Goal: Task Accomplishment & Management: Manage account settings

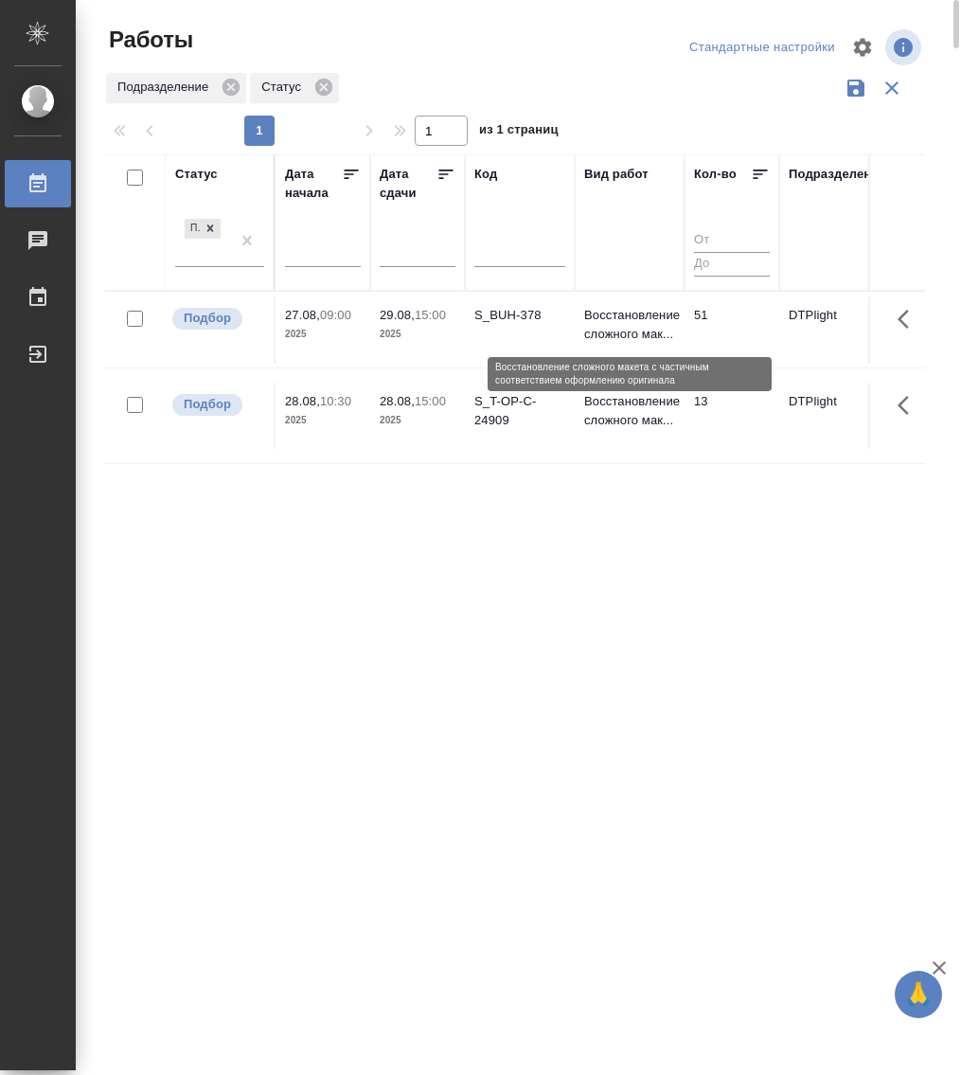
click at [604, 320] on p "Восстановление сложного мак..." at bounding box center [629, 325] width 91 height 38
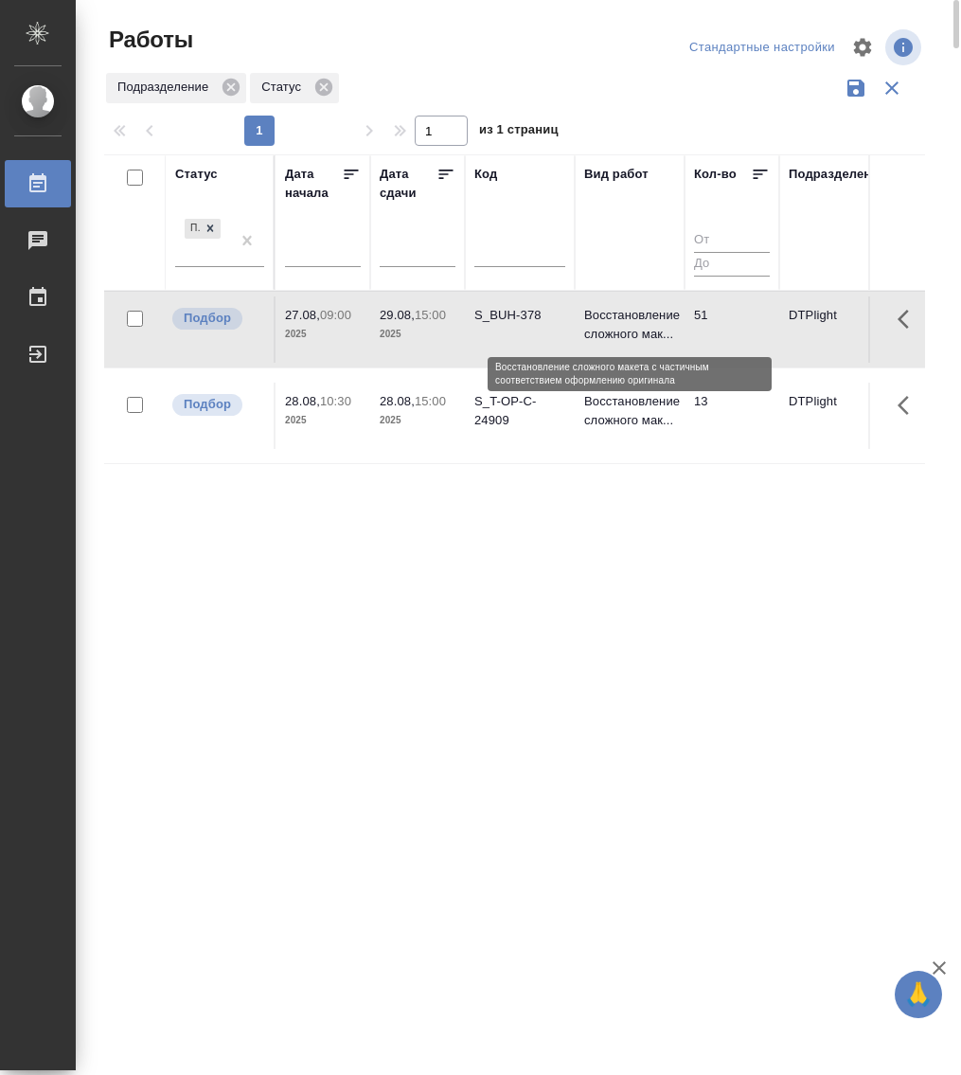
click at [604, 320] on p "Восстановление сложного мак..." at bounding box center [629, 325] width 91 height 38
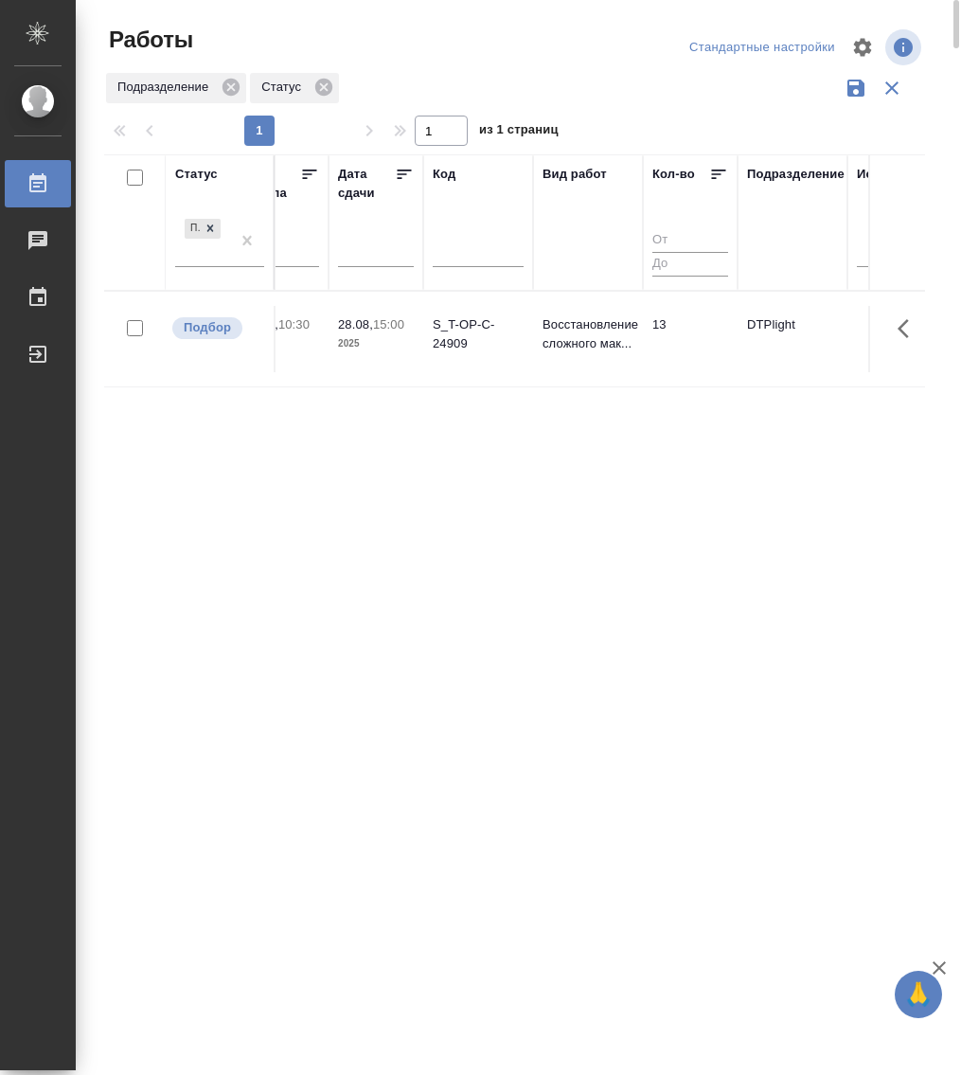
scroll to position [0, 47]
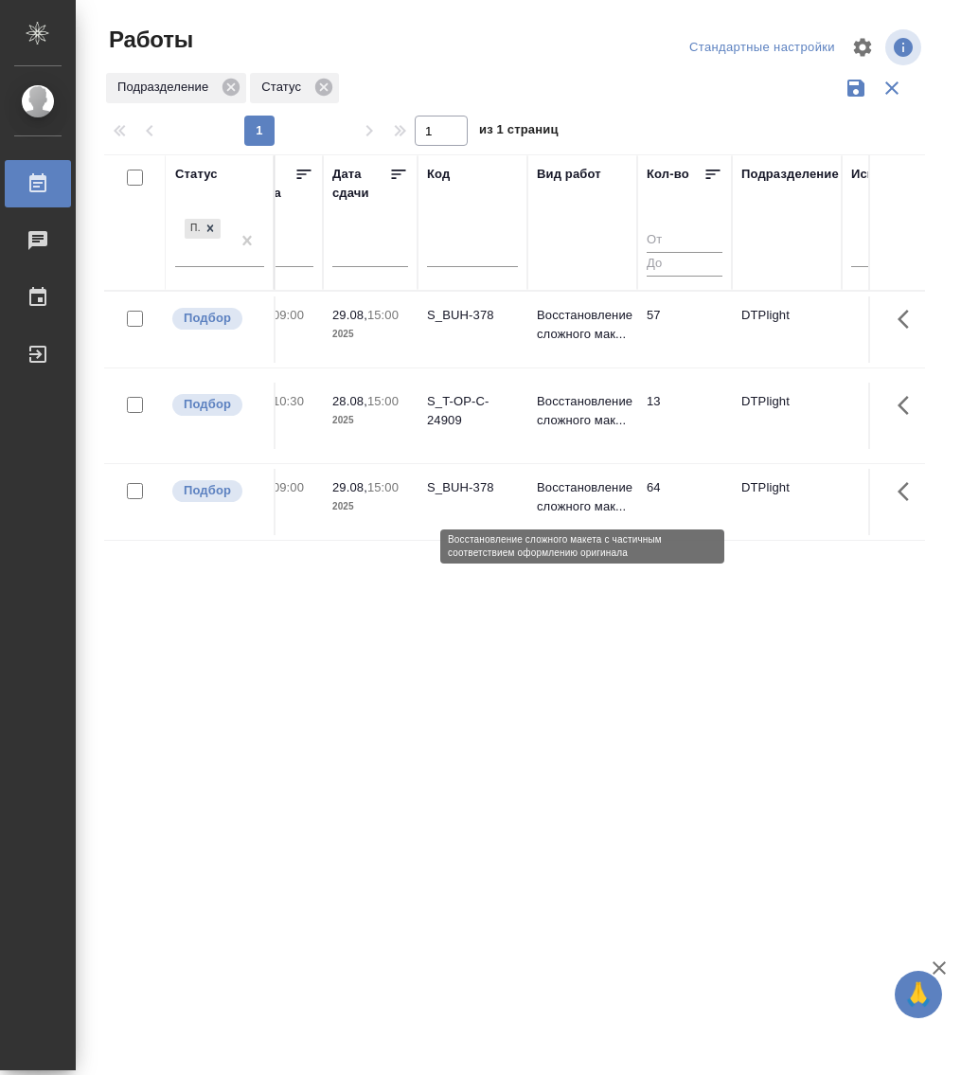
click at [594, 492] on p "Восстановление сложного мак..." at bounding box center [582, 497] width 91 height 38
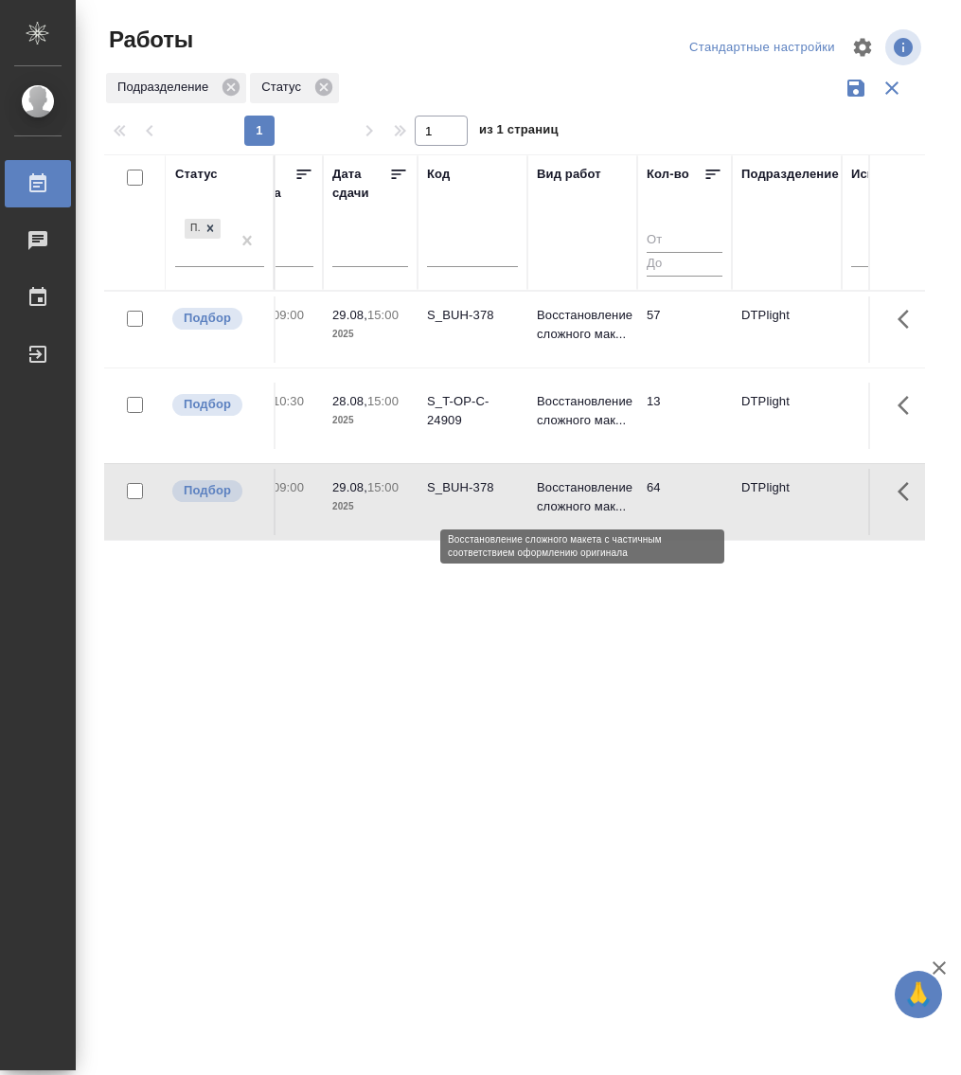
click at [594, 492] on p "Восстановление сложного мак..." at bounding box center [582, 497] width 91 height 38
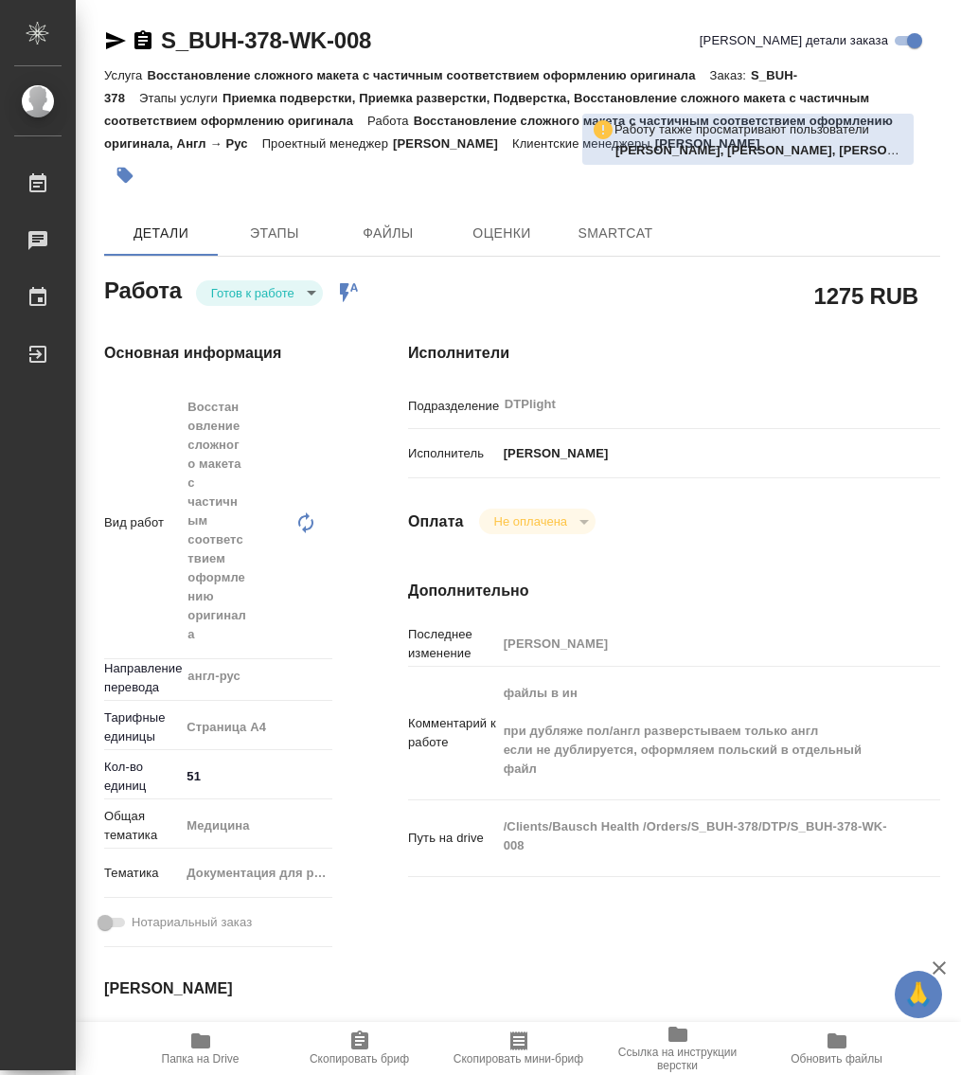
type textarea "x"
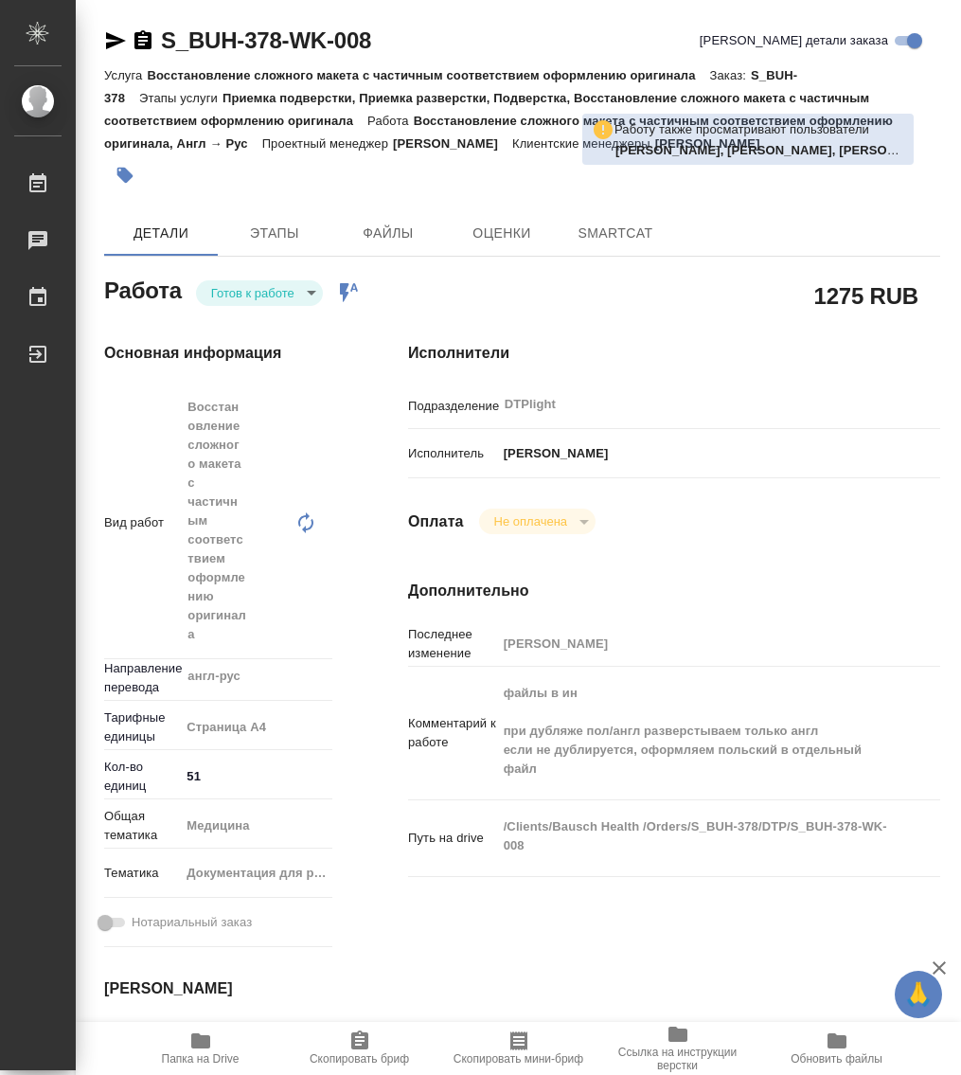
type textarea "x"
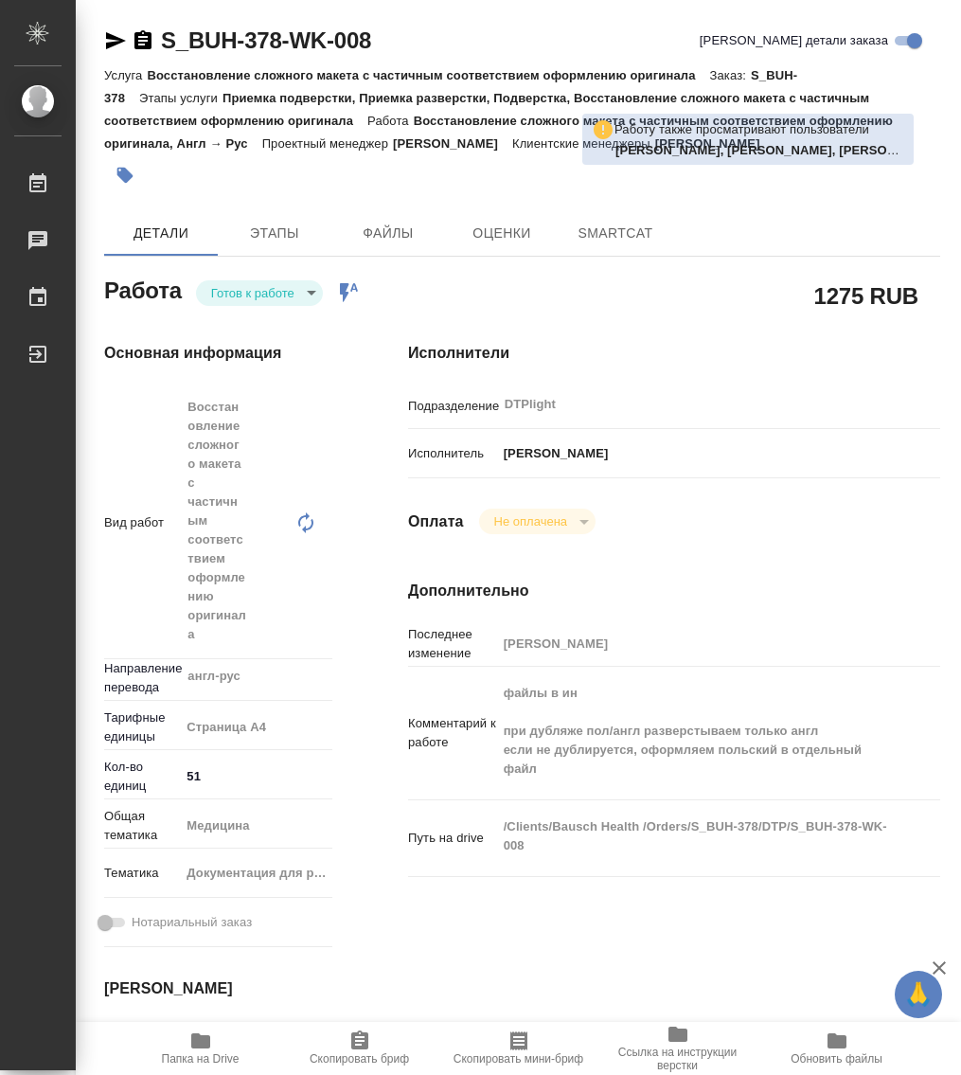
type textarea "x"
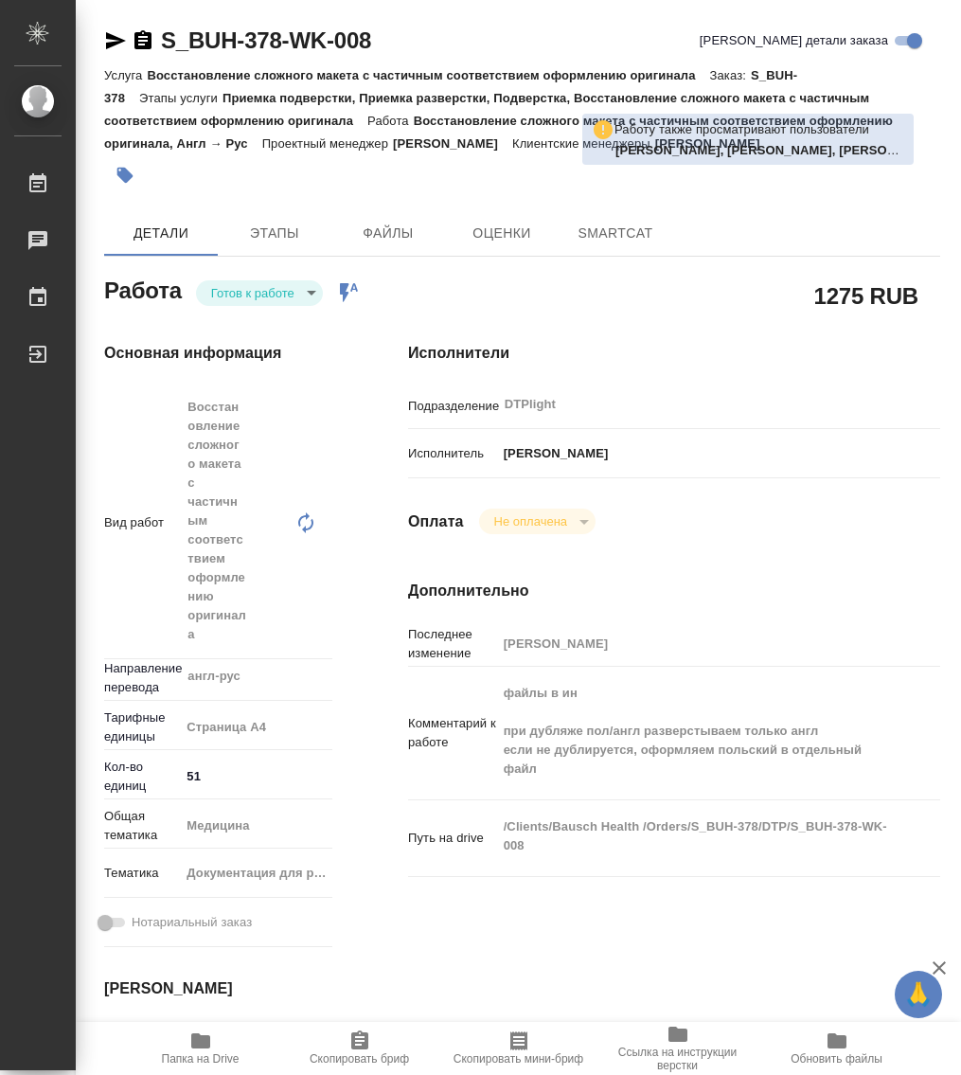
type textarea "x"
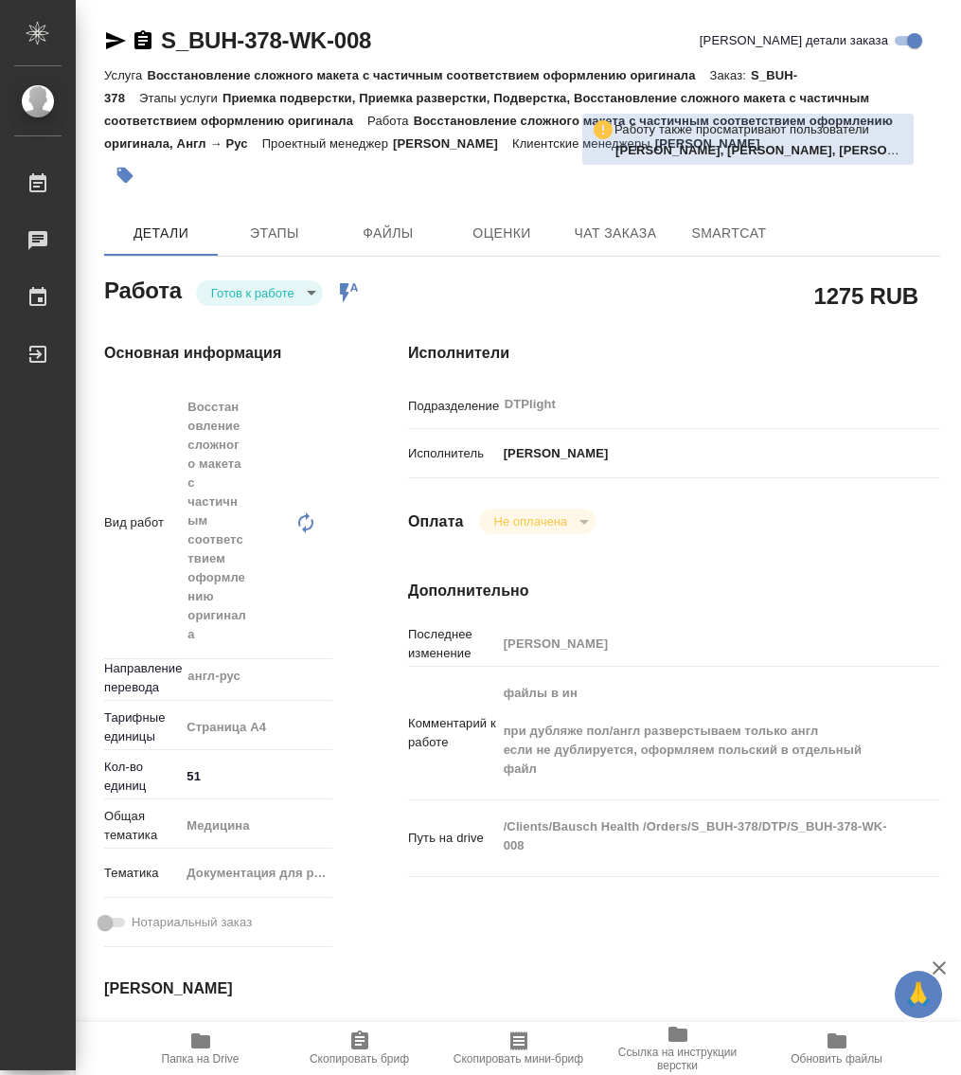
type textarea "x"
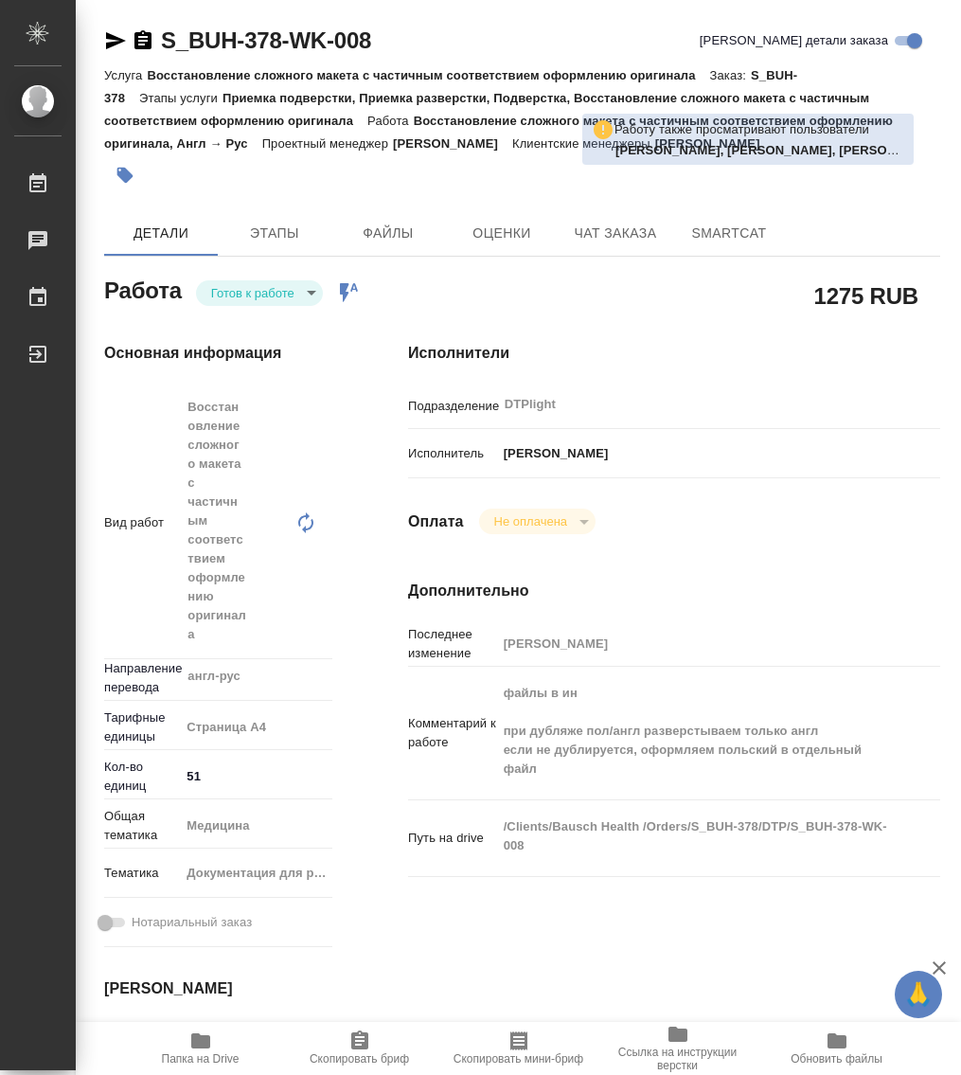
type textarea "x"
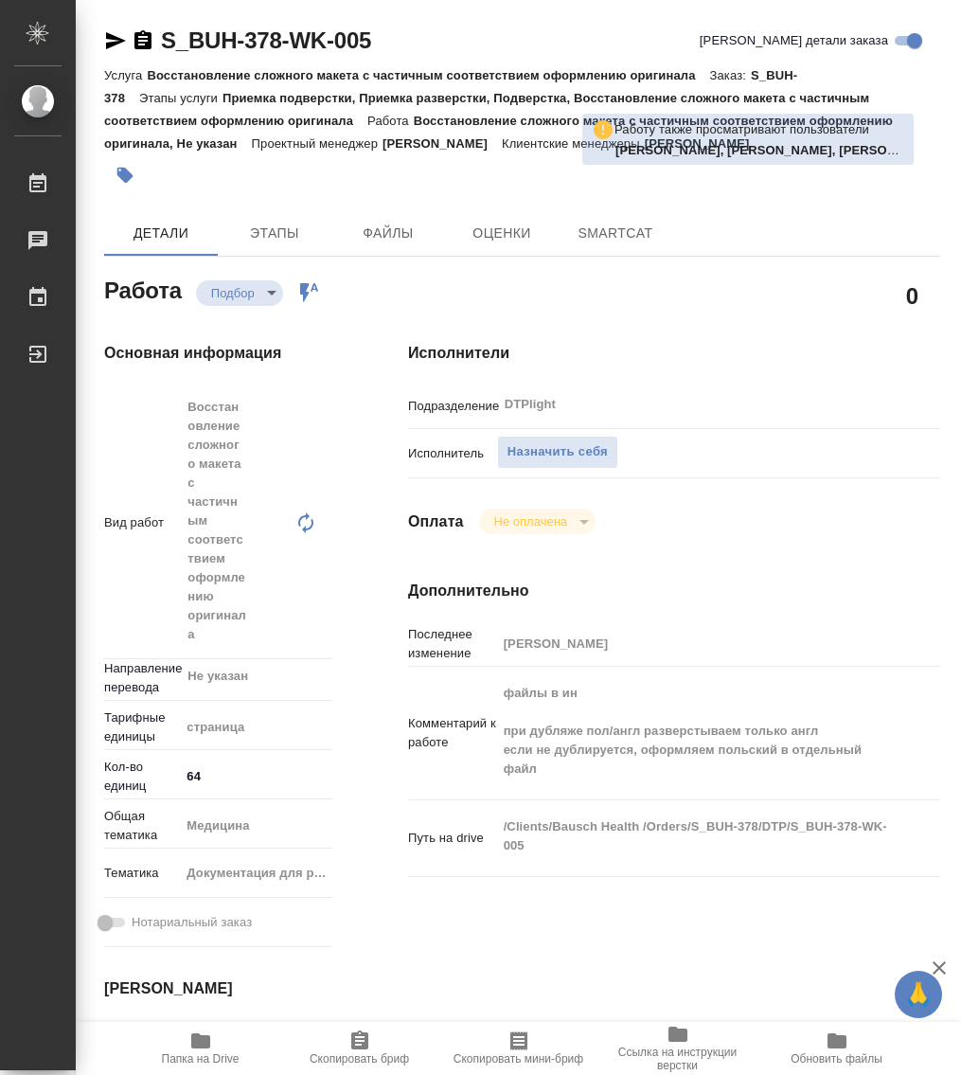
type textarea "x"
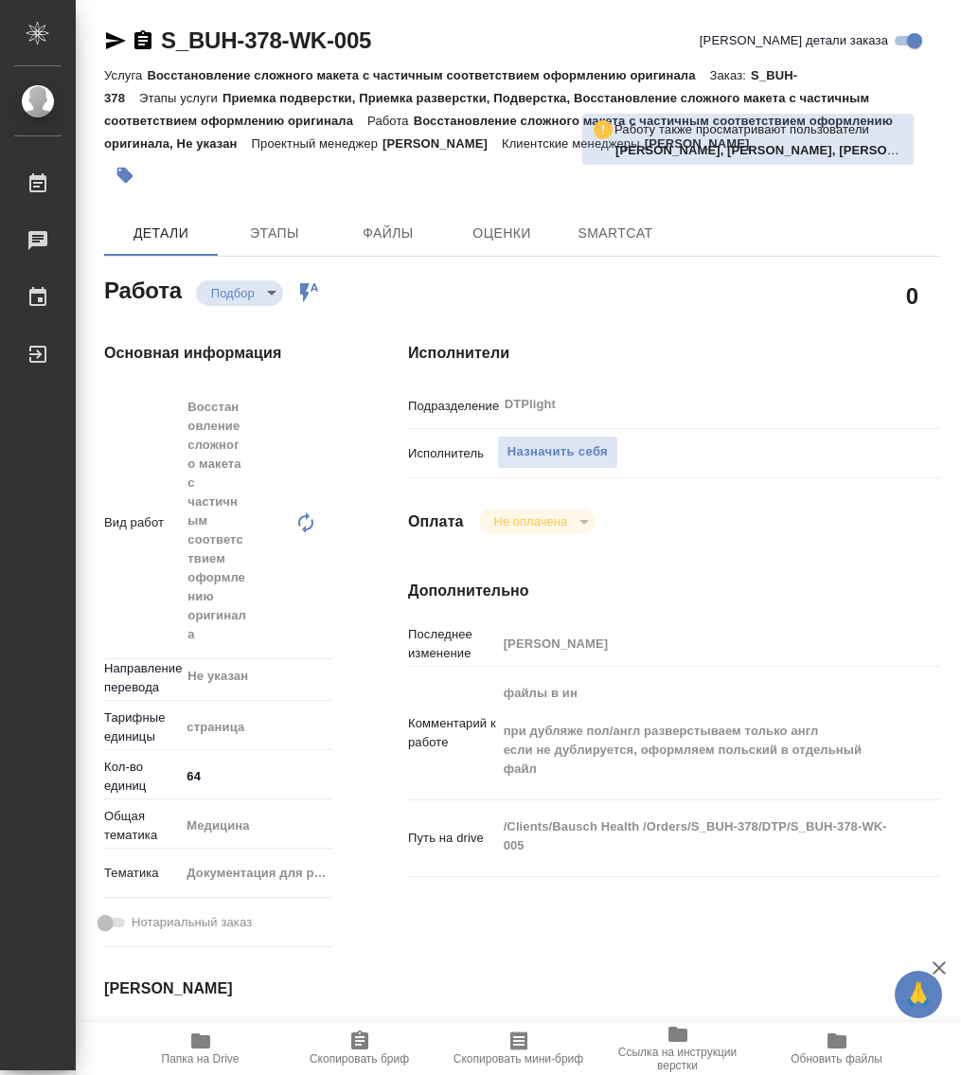
type textarea "x"
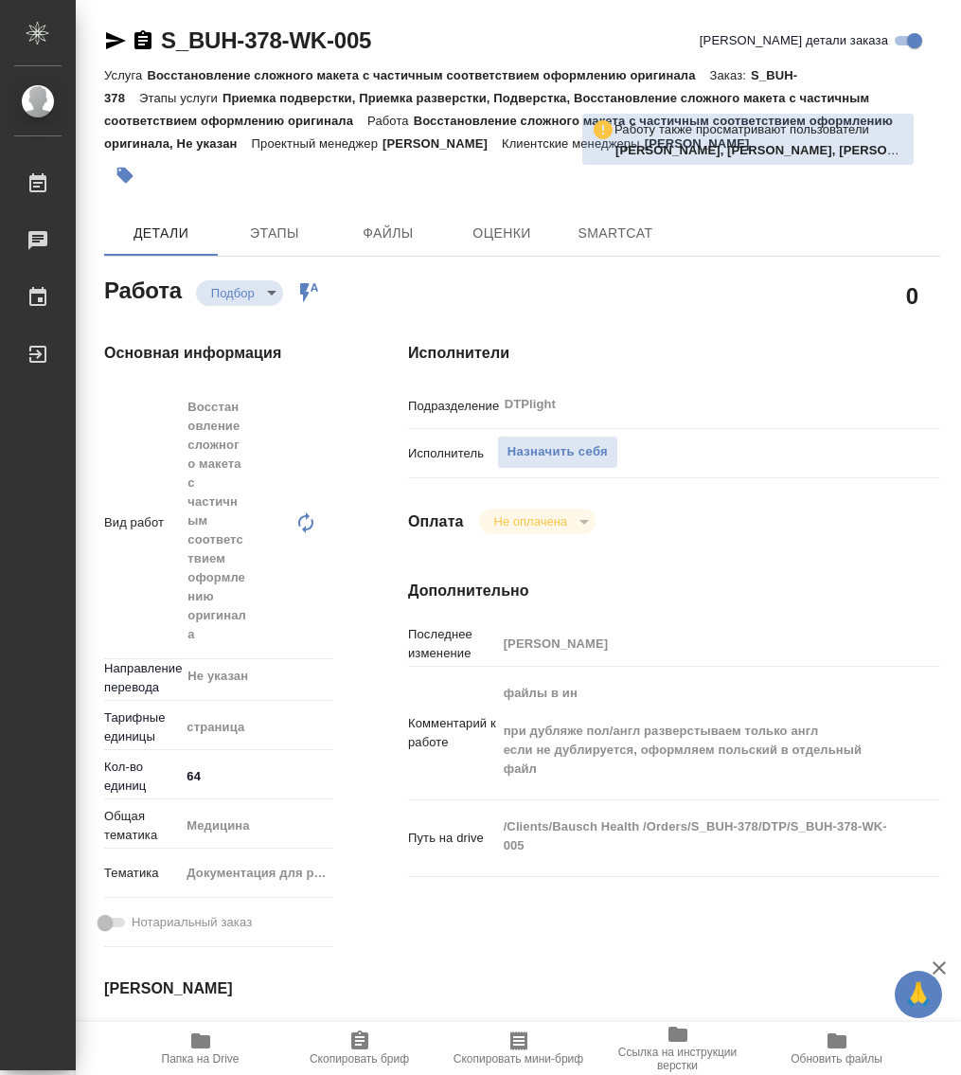
type textarea "x"
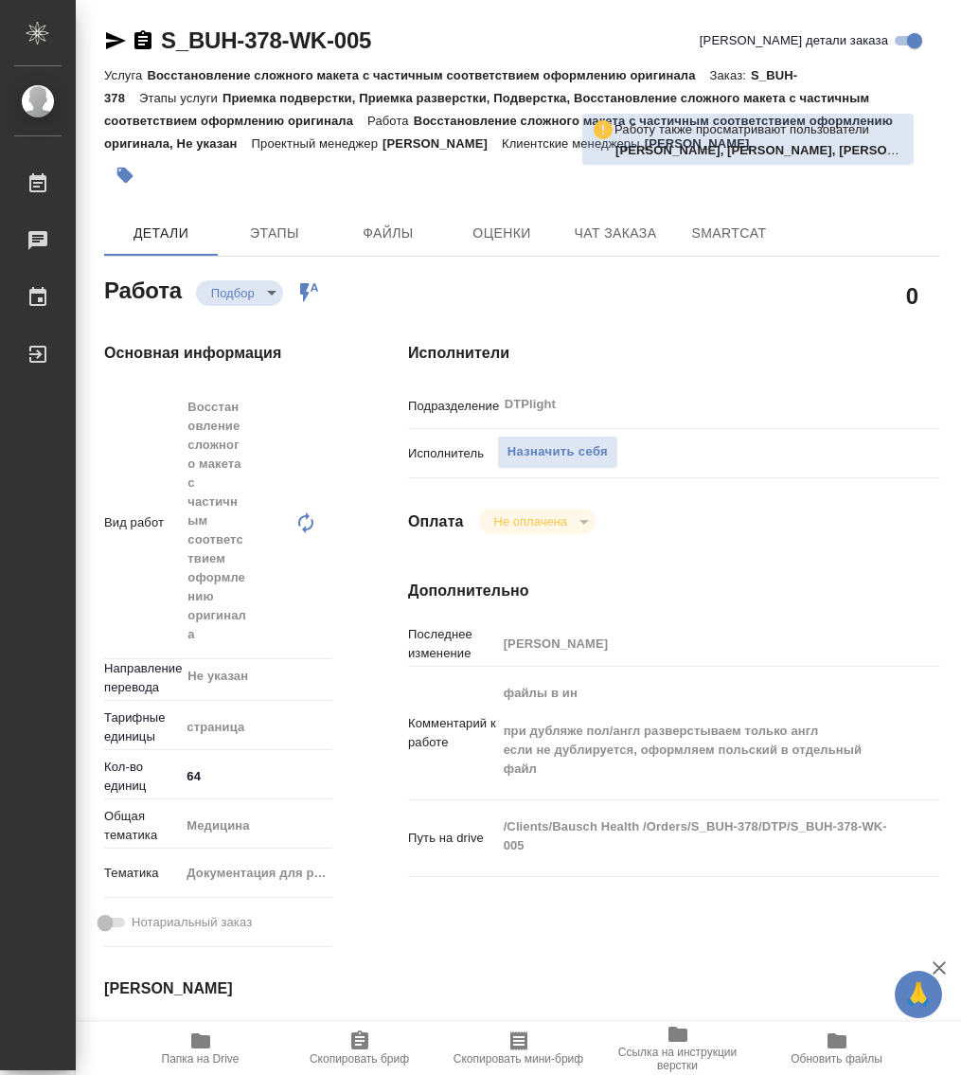
type textarea "x"
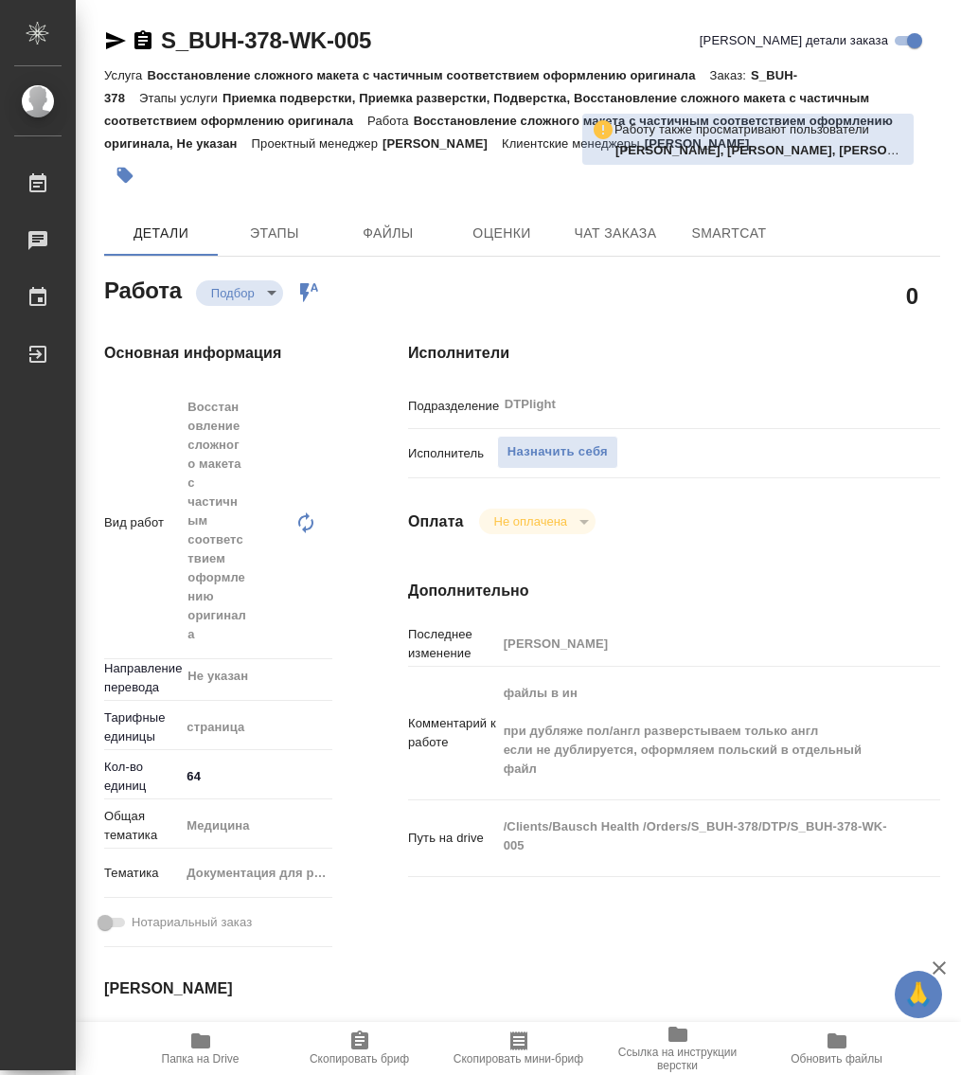
type textarea "x"
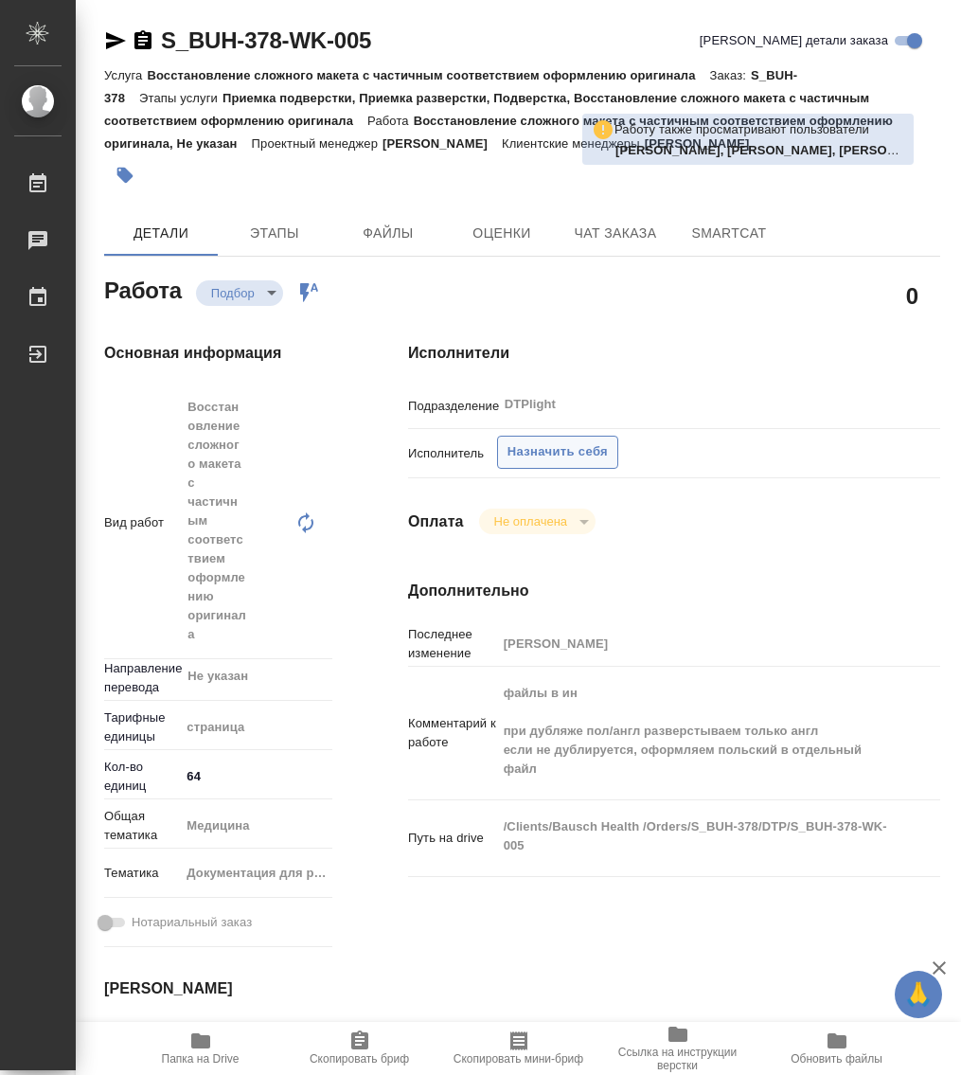
click at [535, 438] on button "Назначить себя" at bounding box center [557, 452] width 121 height 33
type textarea "x"
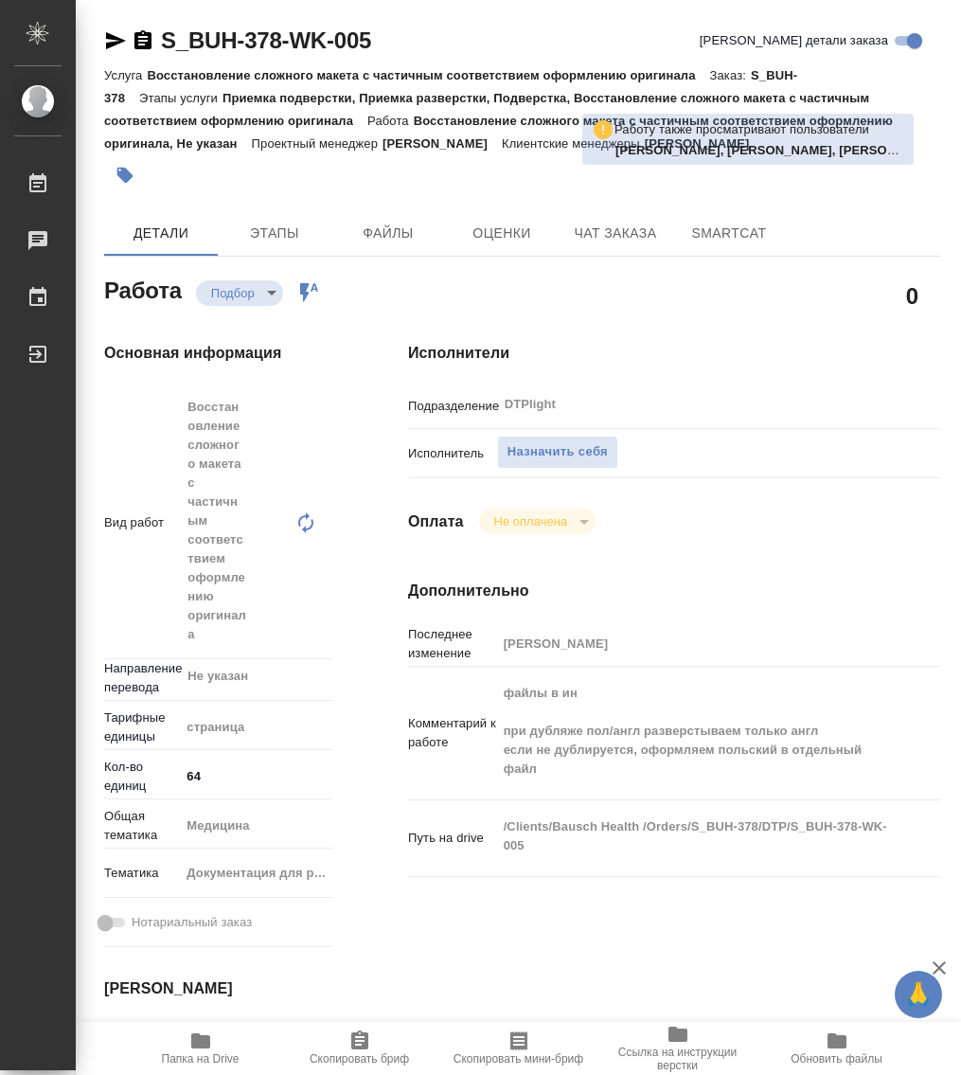
type textarea "x"
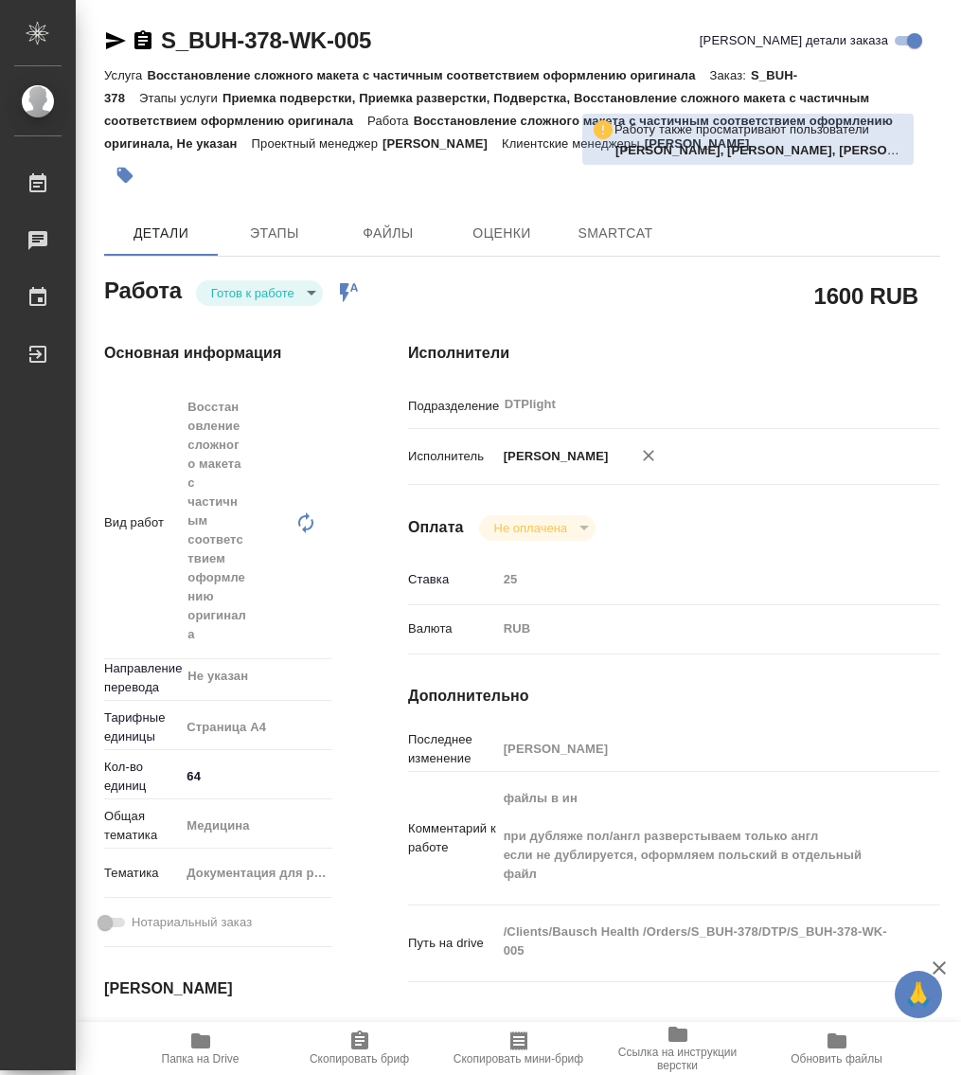
type textarea "x"
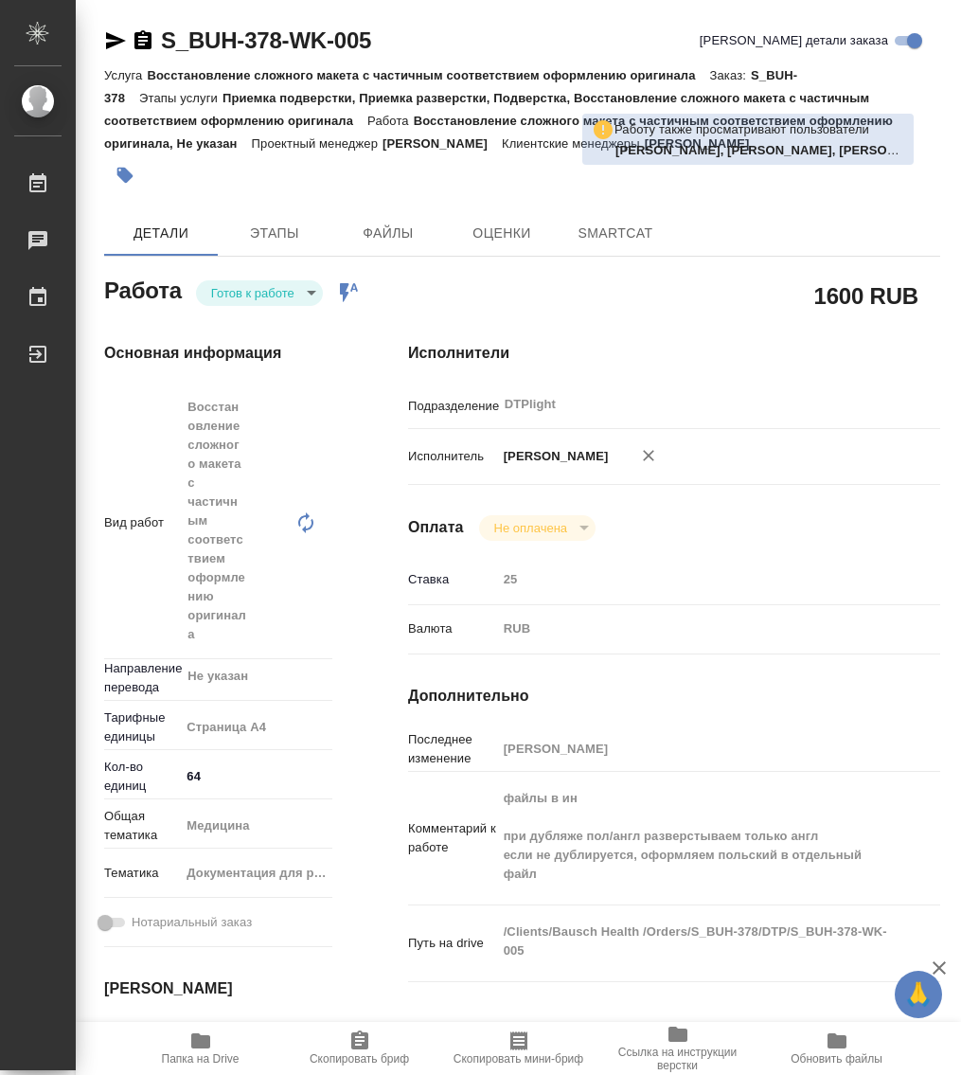
type textarea "x"
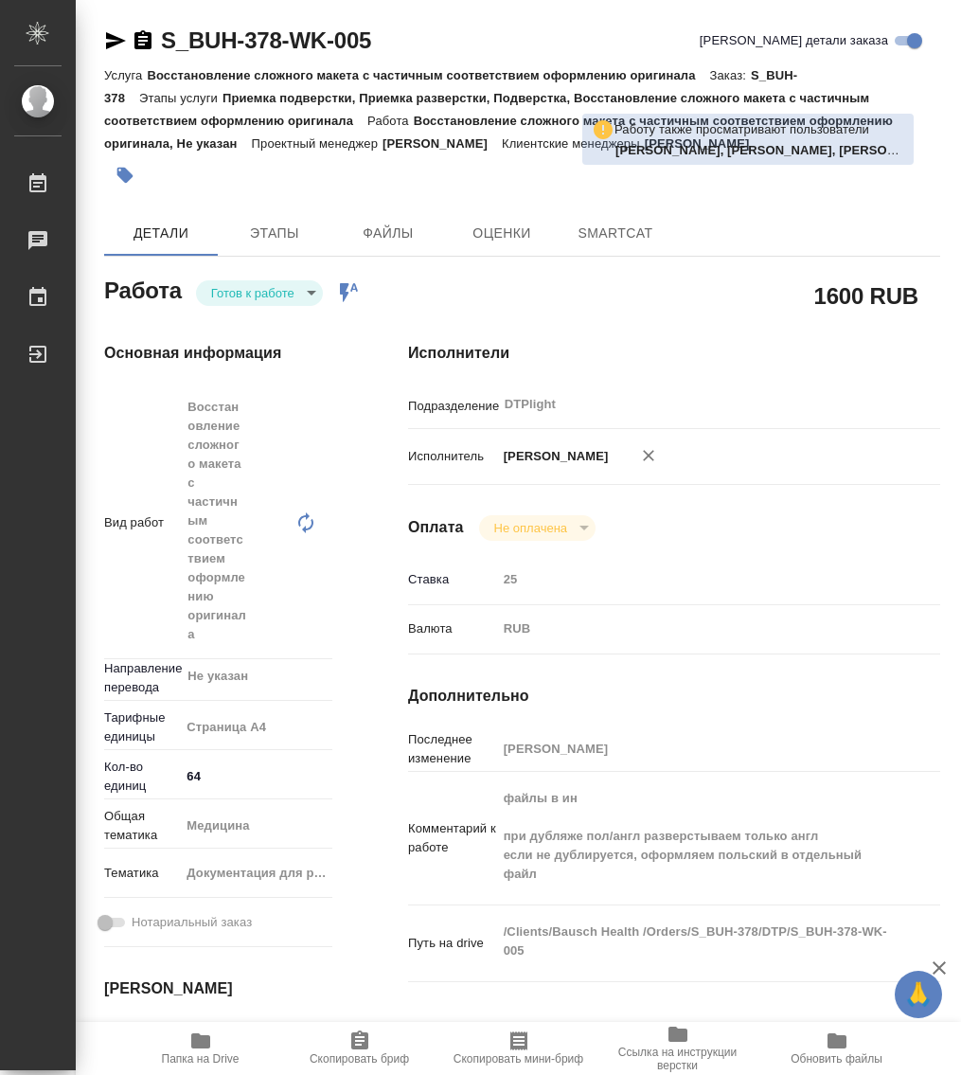
type textarea "x"
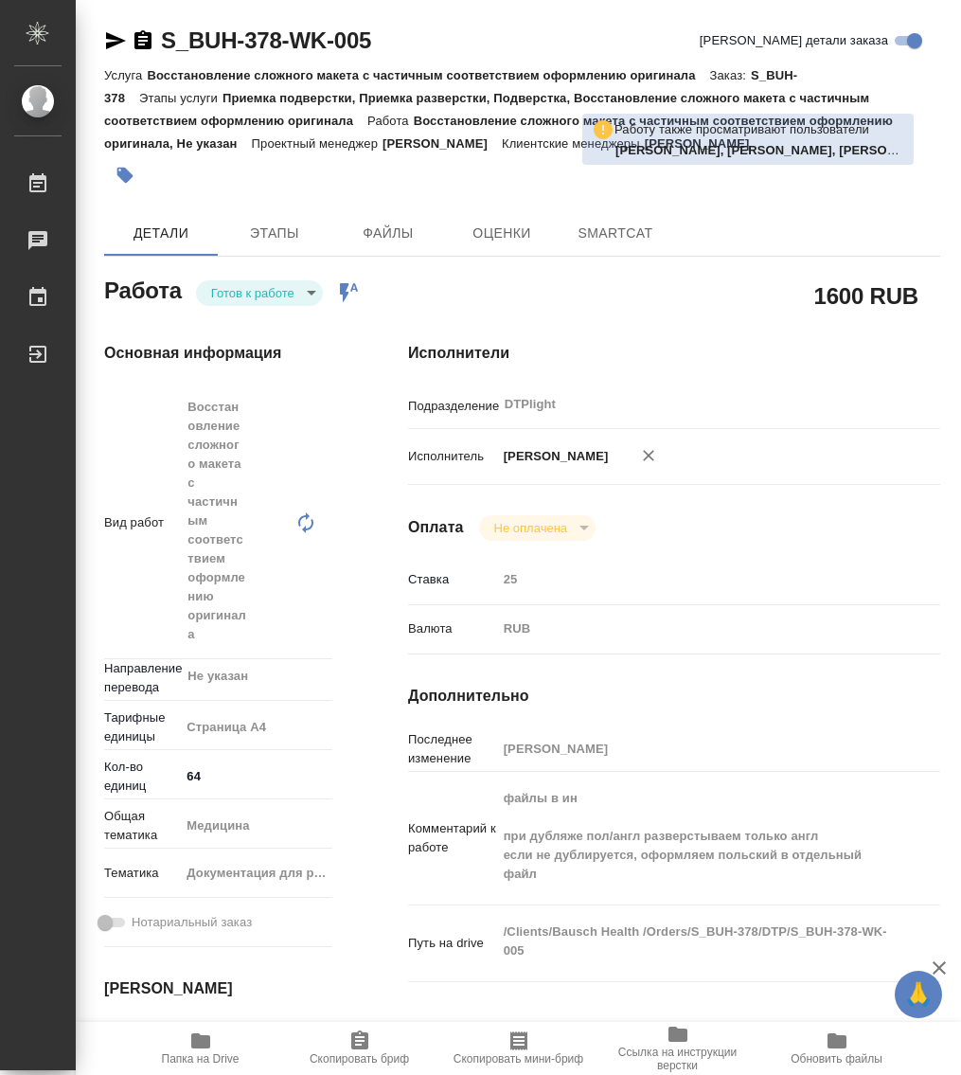
type textarea "x"
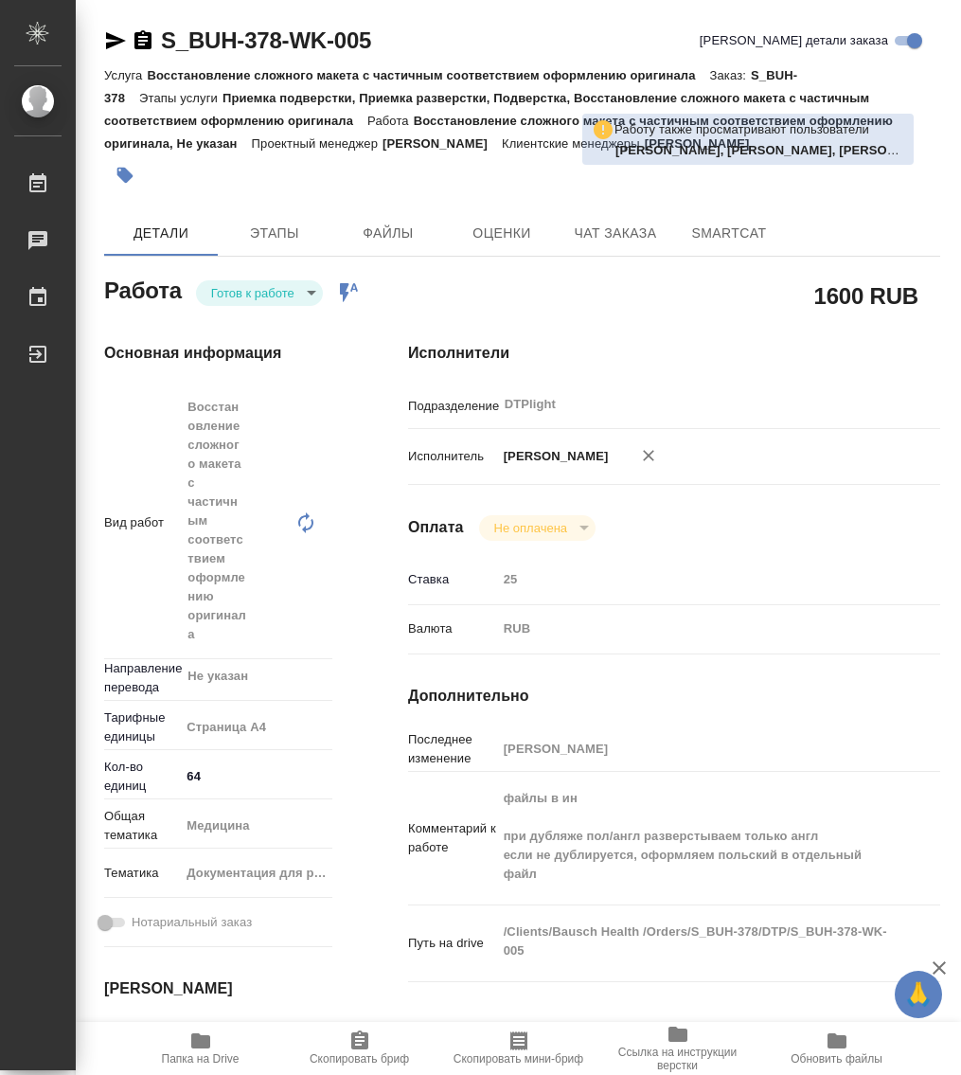
type textarea "x"
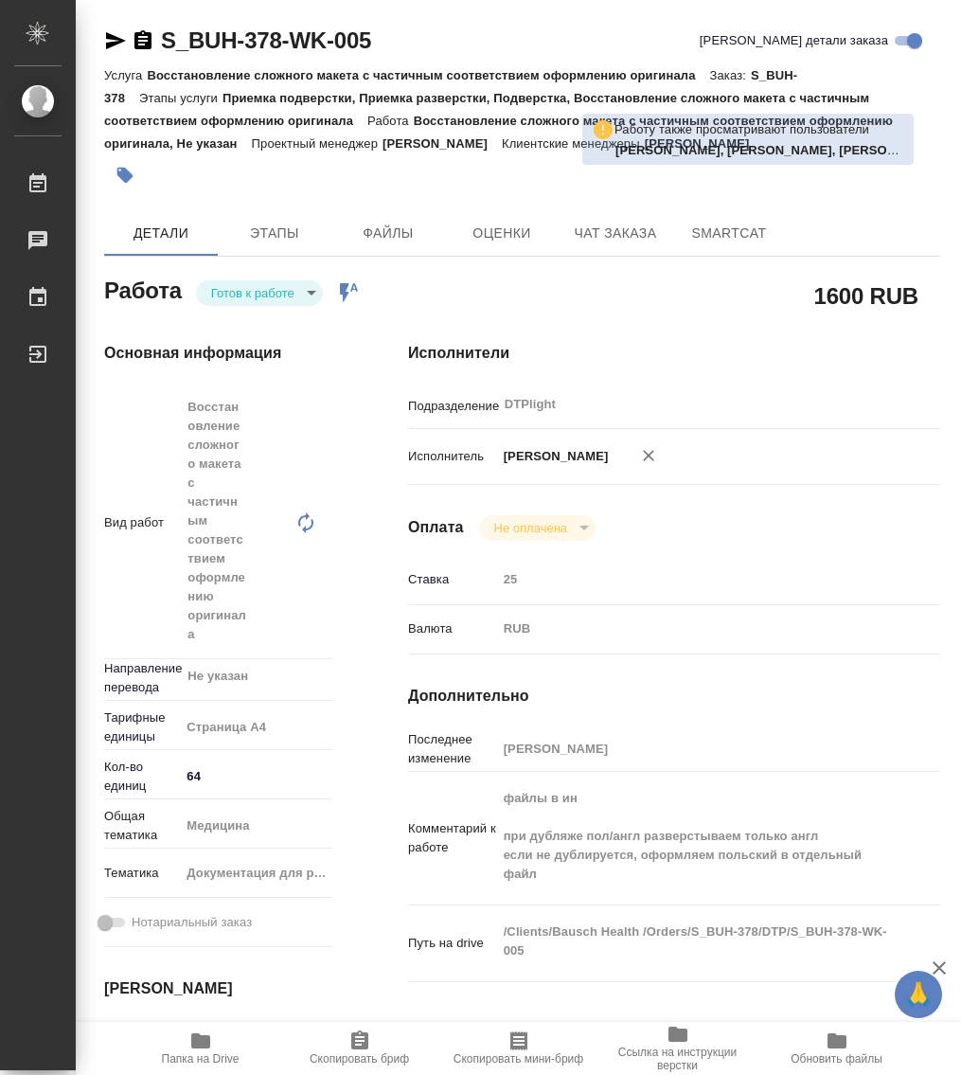
type textarea "x"
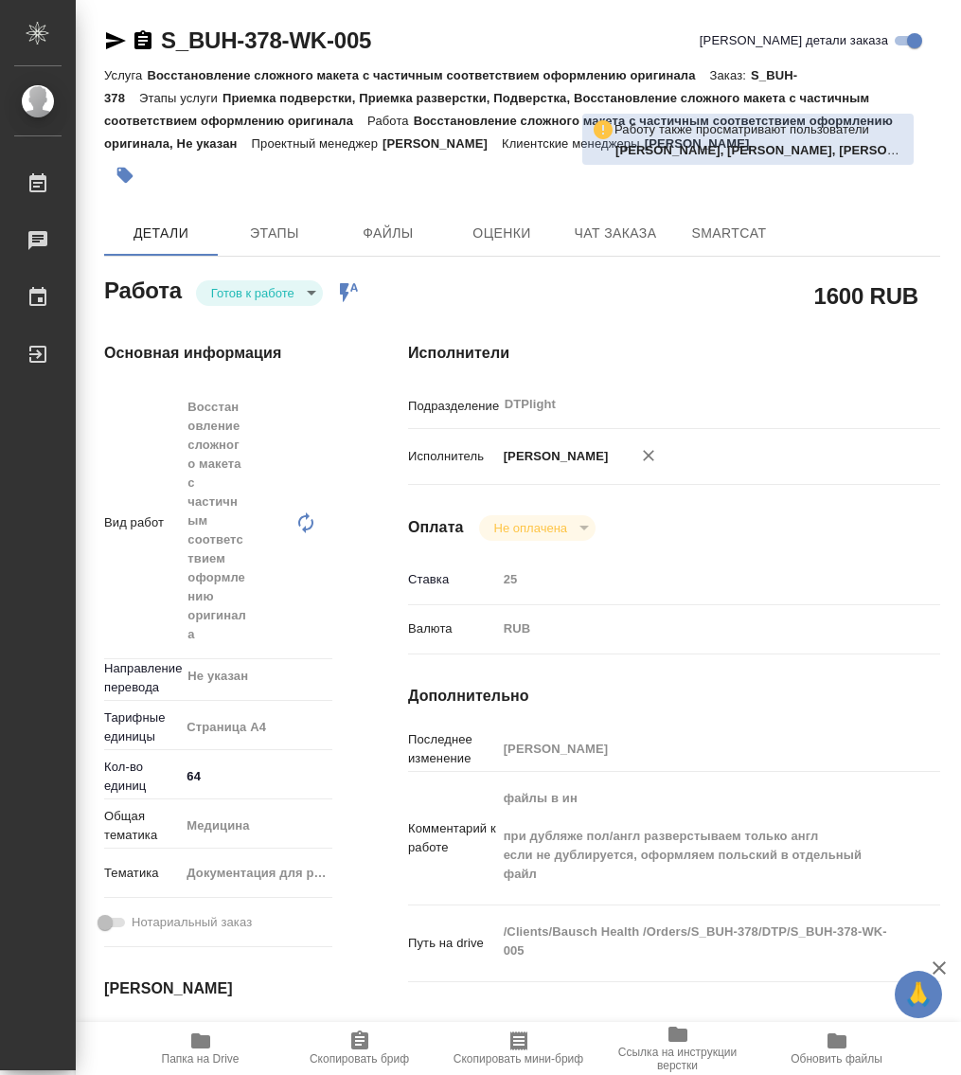
type textarea "x"
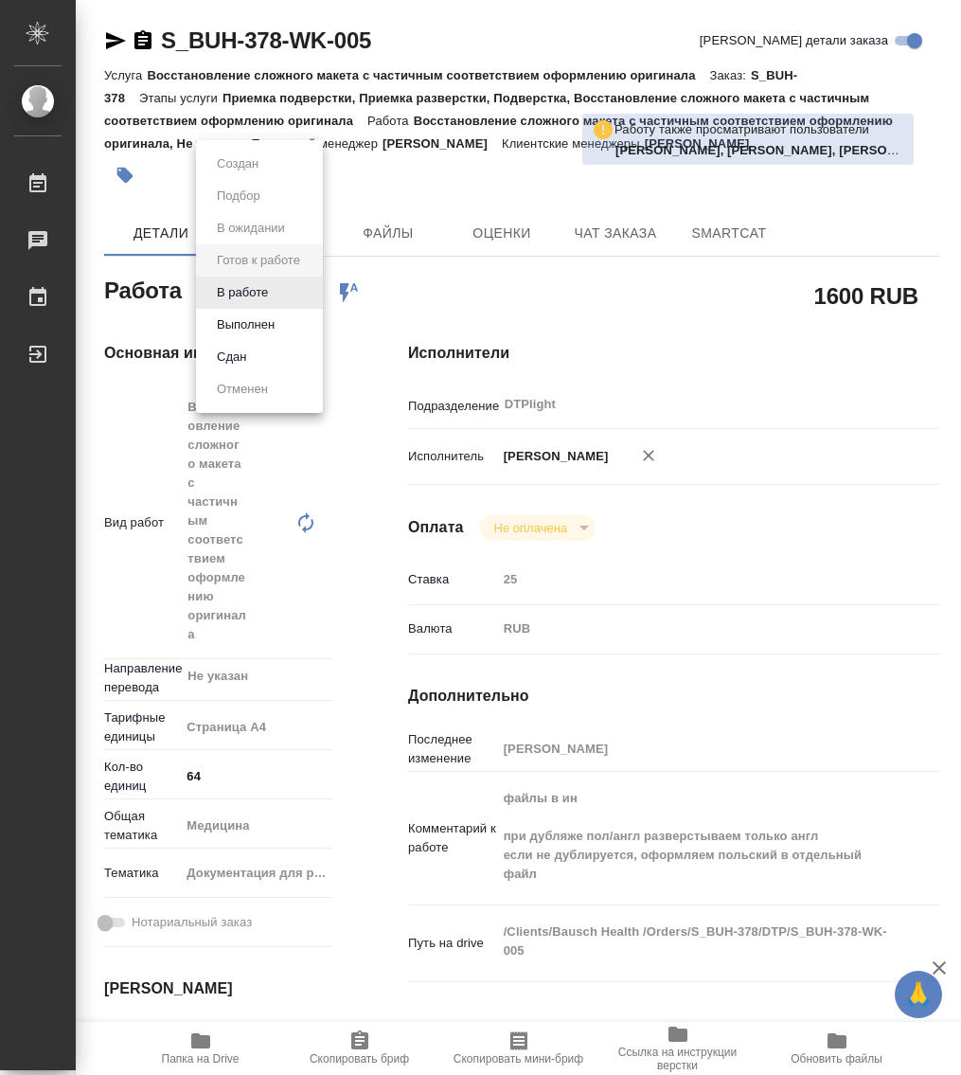
click at [260, 285] on body "🙏 .cls-1 fill:#fff; AWATERA Работы 0 Чаты График Выйти S_BUH-378-WK-005 Кратко …" at bounding box center [480, 537] width 961 height 1075
click at [250, 293] on button "В работе" at bounding box center [242, 292] width 63 height 21
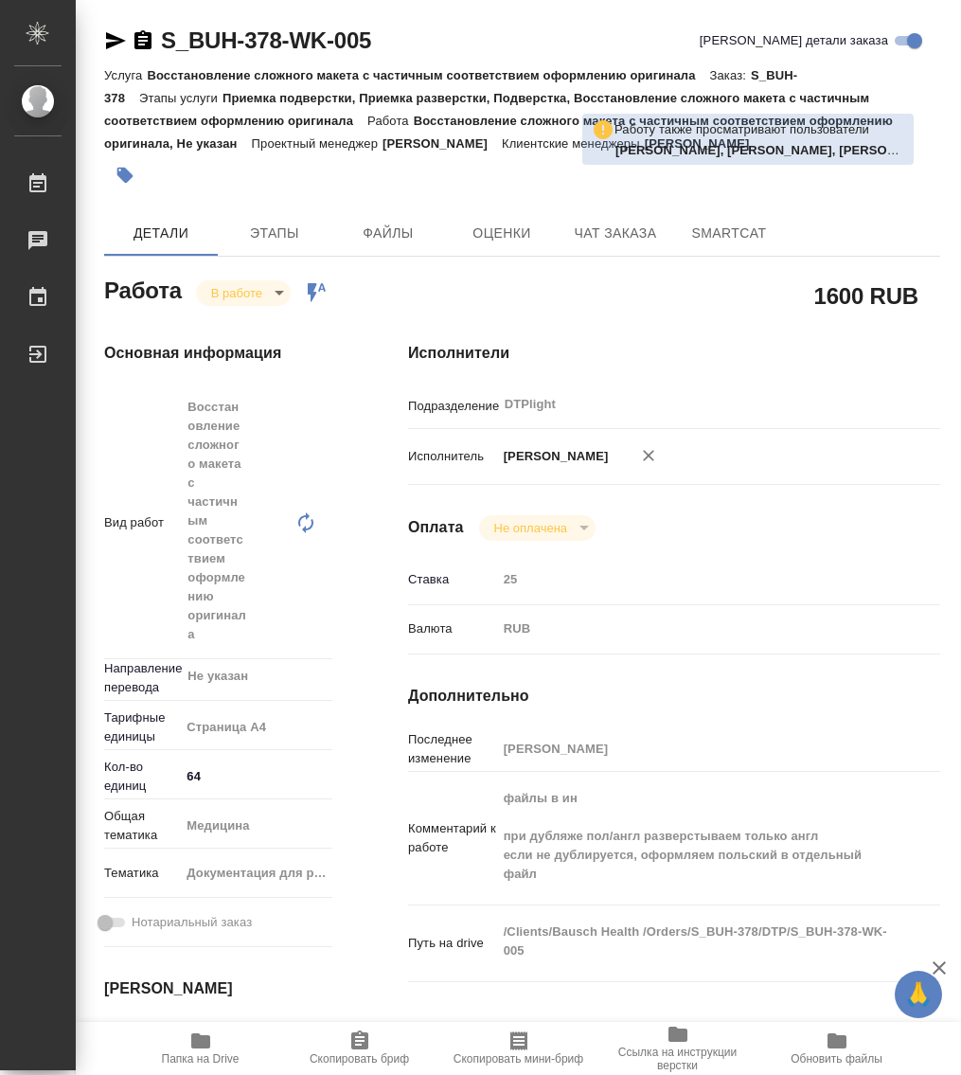
type textarea "x"
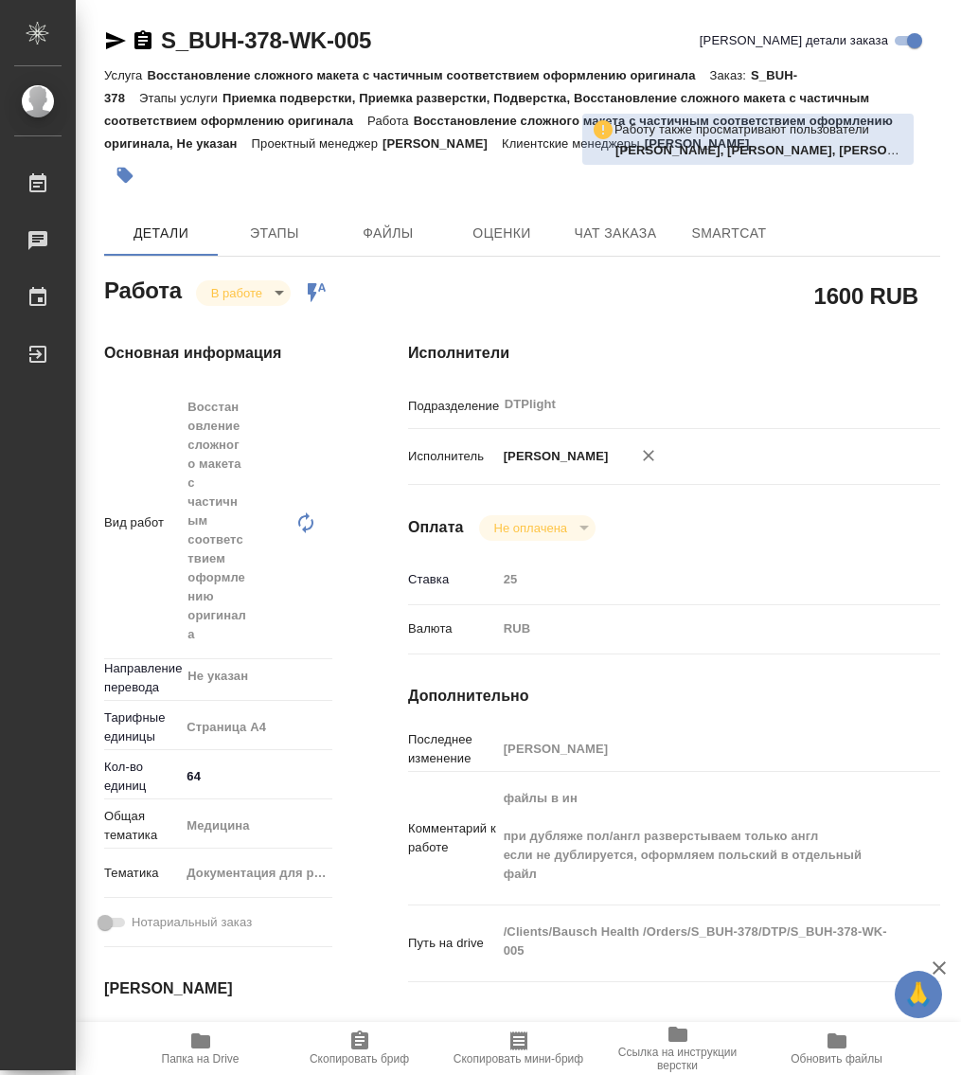
type textarea "x"
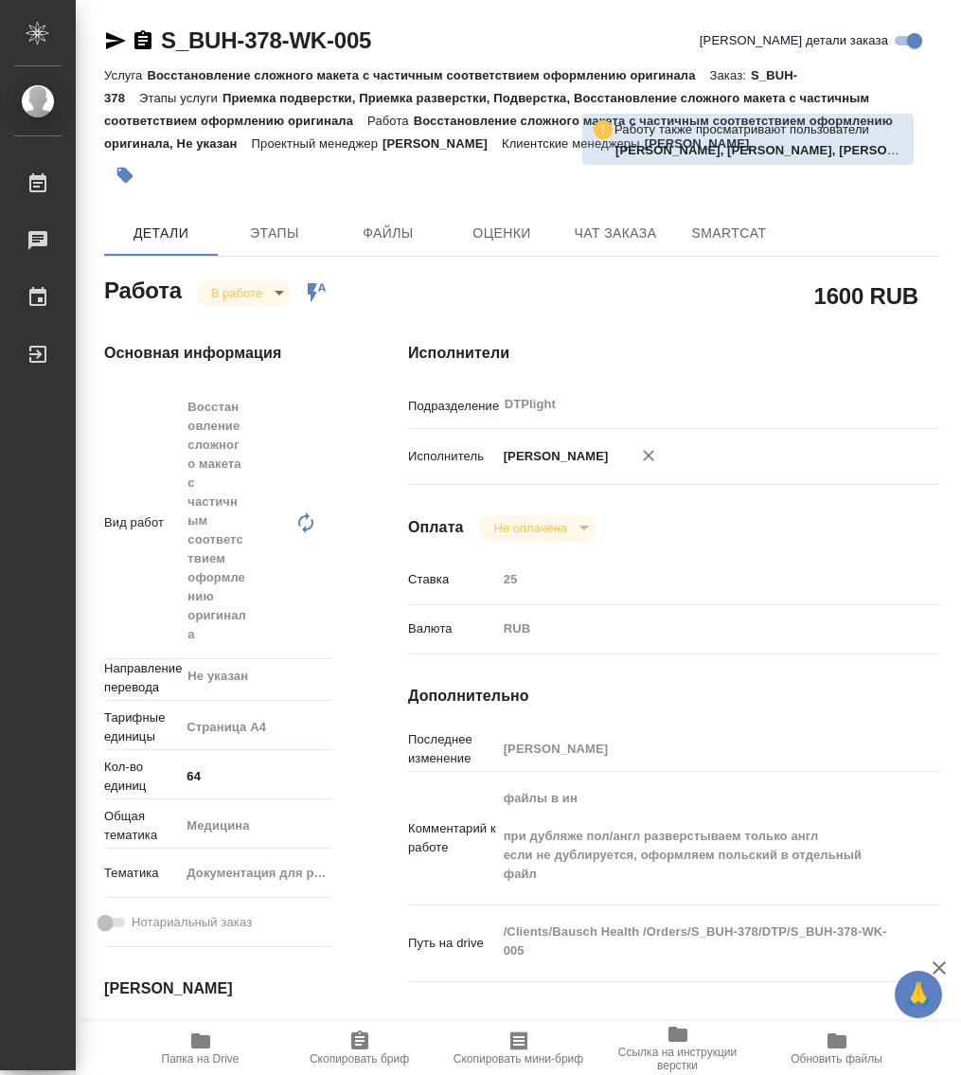
type textarea "x"
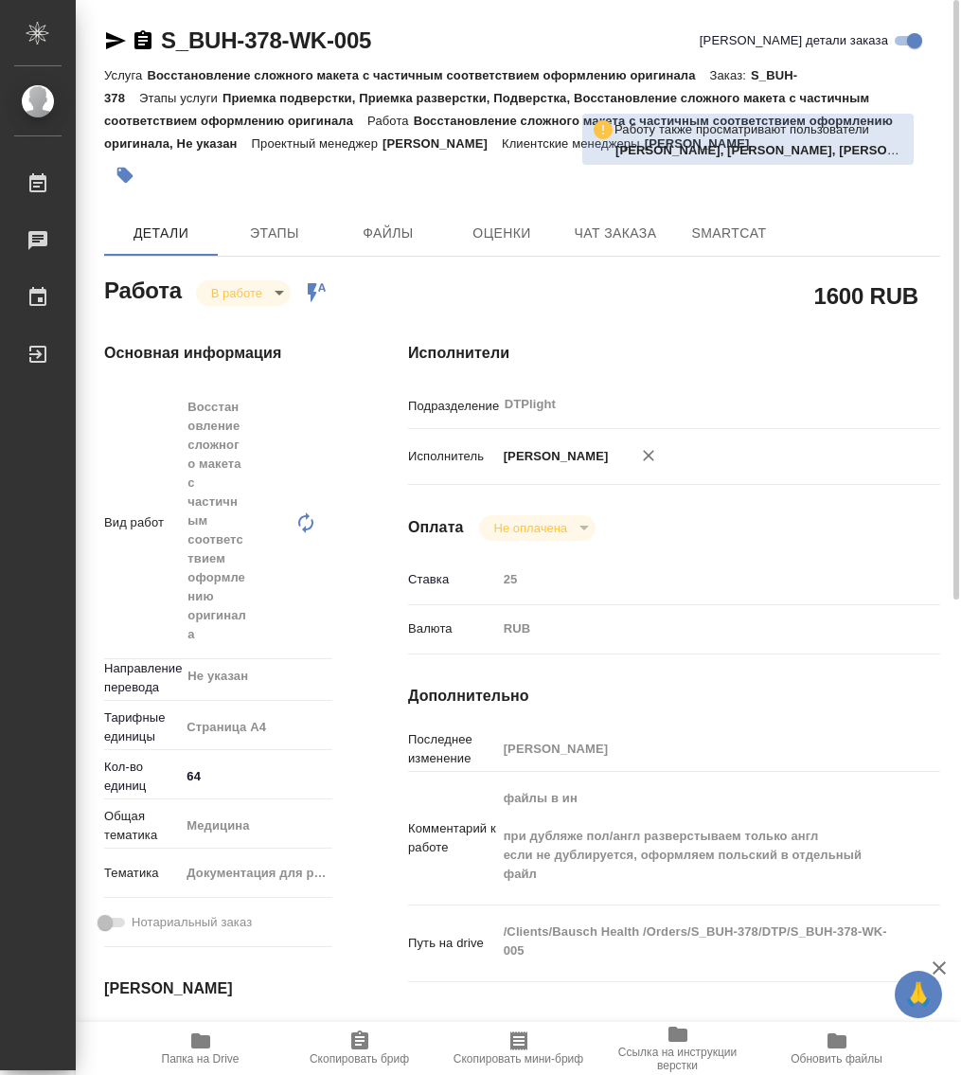
click at [207, 1043] on icon "button" at bounding box center [200, 1040] width 19 height 15
type textarea "x"
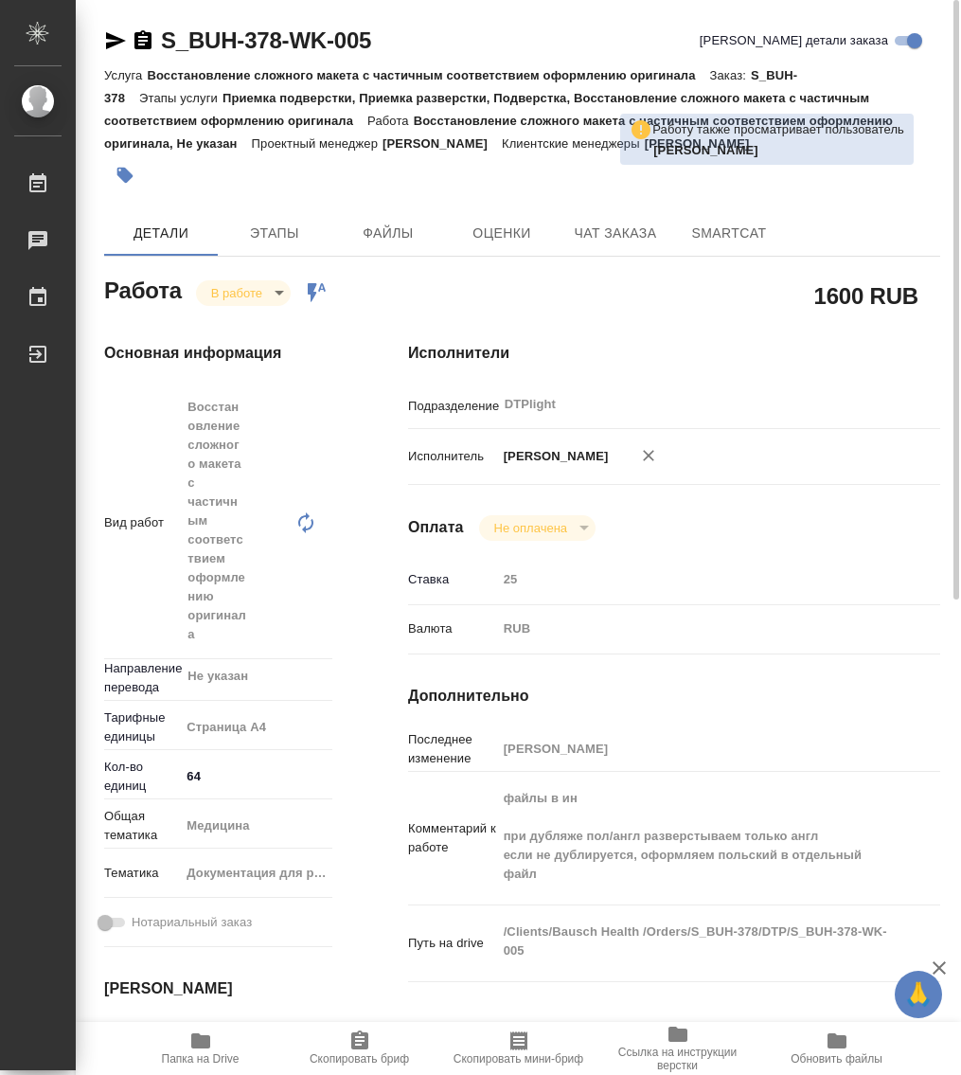
type textarea "x"
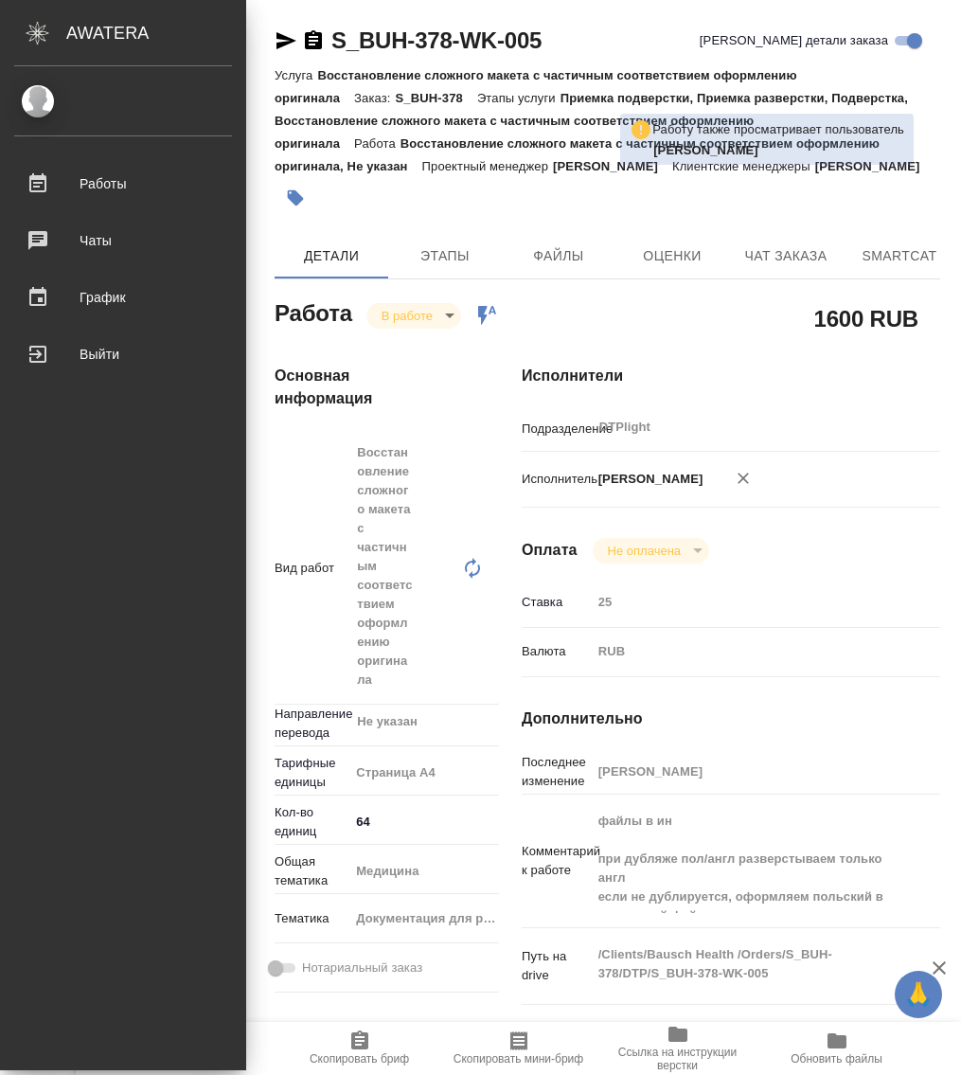
type textarea "x"
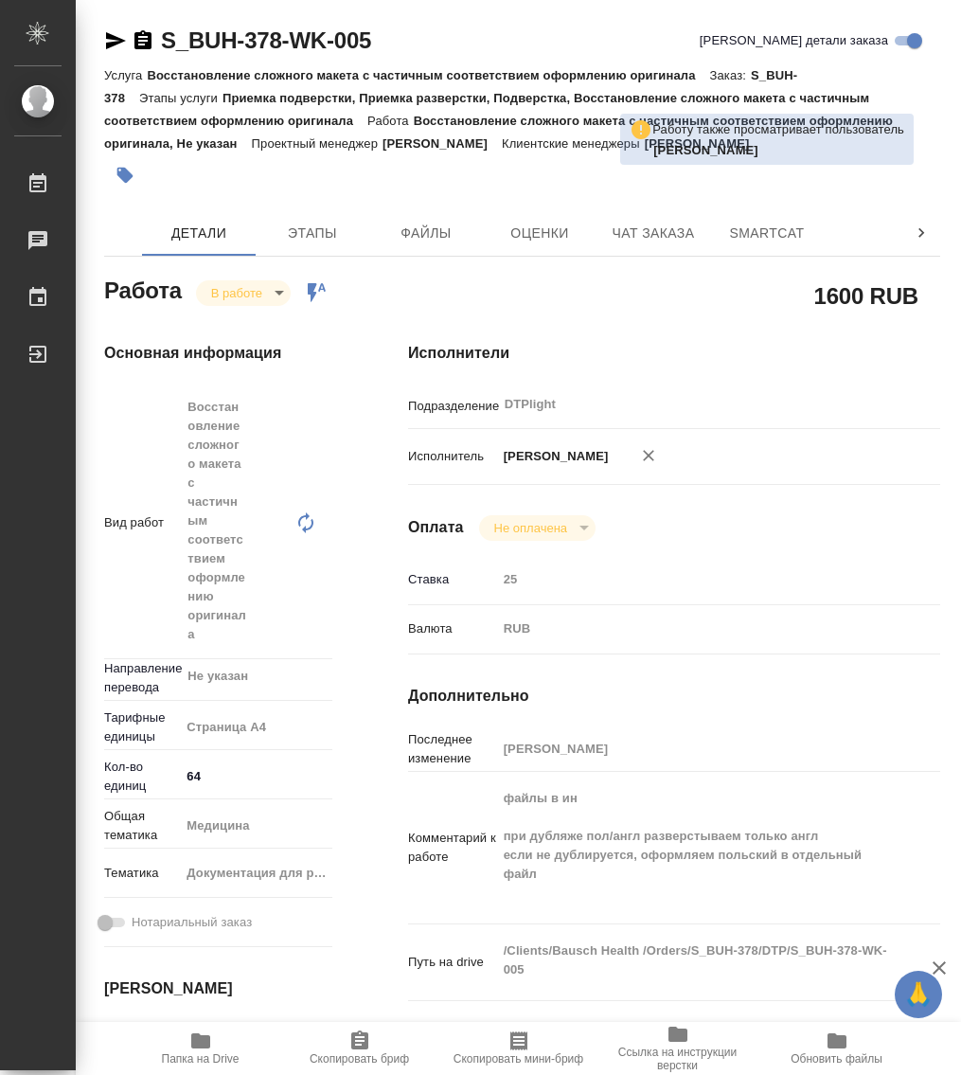
click at [139, 36] on icon "button" at bounding box center [143, 40] width 23 height 23
